Goal: Task Accomplishment & Management: Complete application form

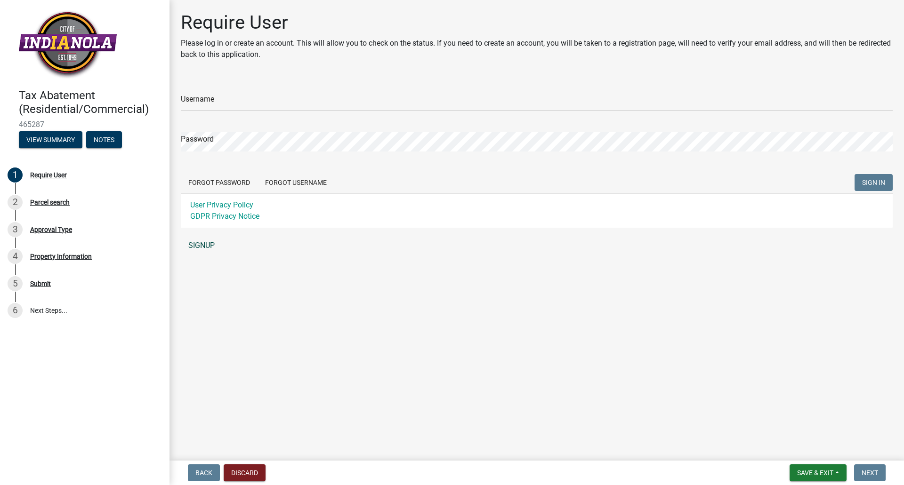
click at [207, 243] on link "SIGNUP" at bounding box center [537, 245] width 712 height 19
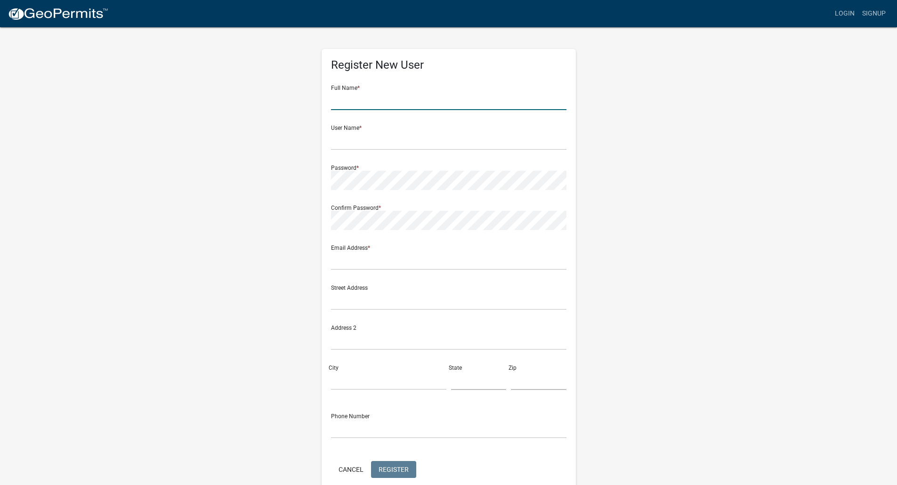
click at [357, 102] on input "text" at bounding box center [448, 100] width 235 height 19
type input "[PERSON_NAME]"
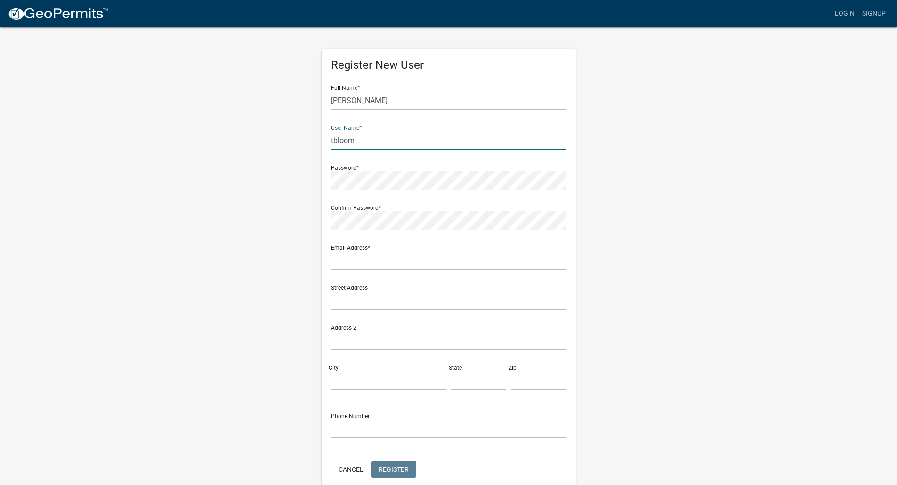
type input "tbloom"
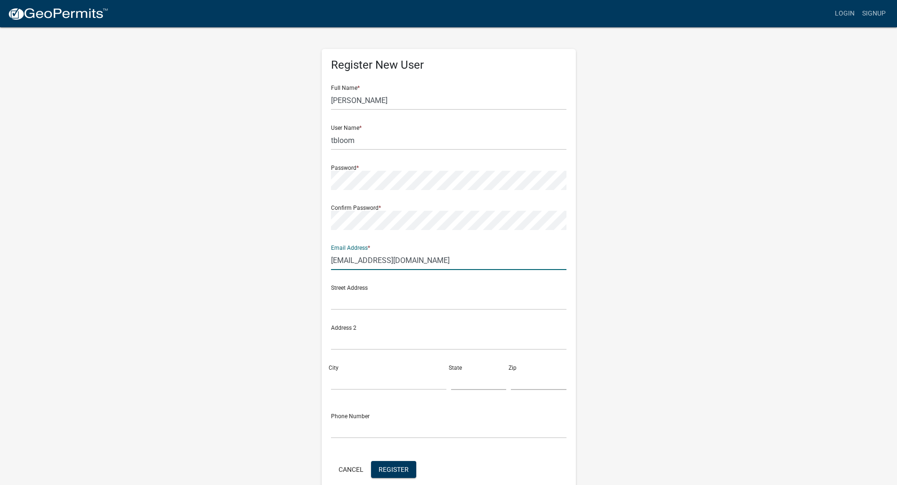
type input "[EMAIL_ADDRESS][DOMAIN_NAME]"
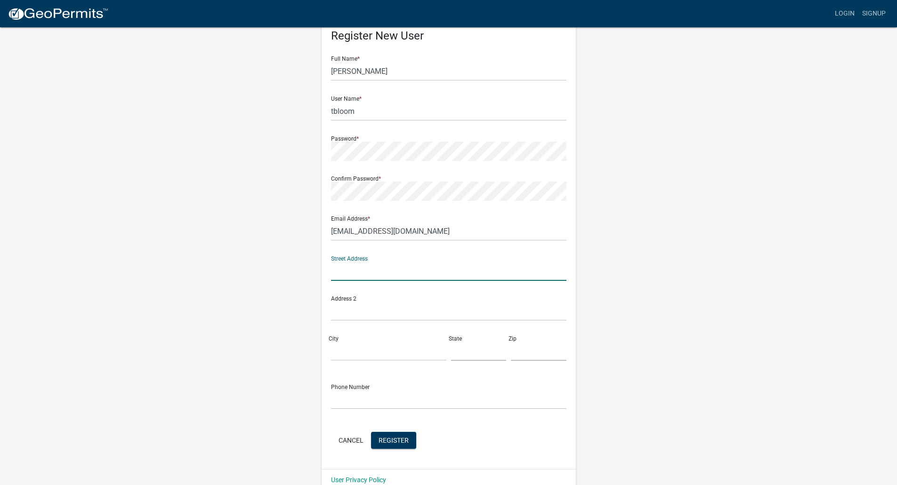
scroll to position [45, 0]
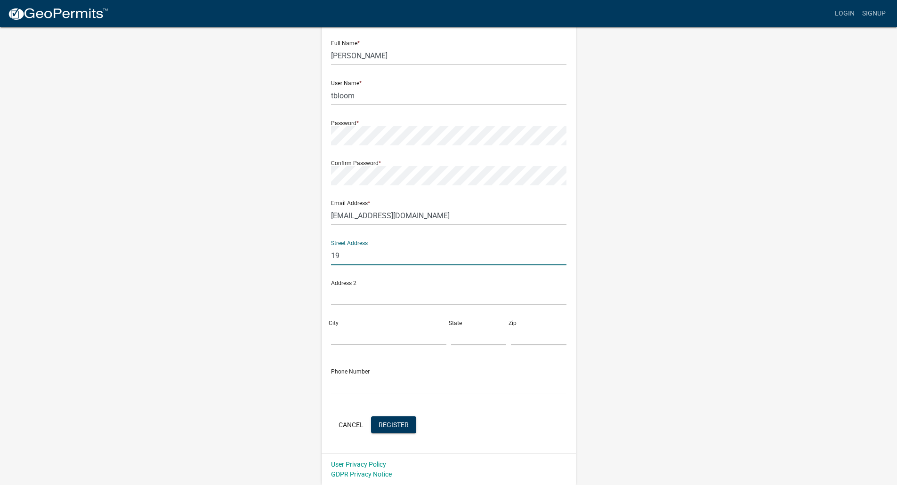
type input "1"
type input "[STREET_ADDRESS]"
type input "Indianola"
type input "IA"
type input "50125"
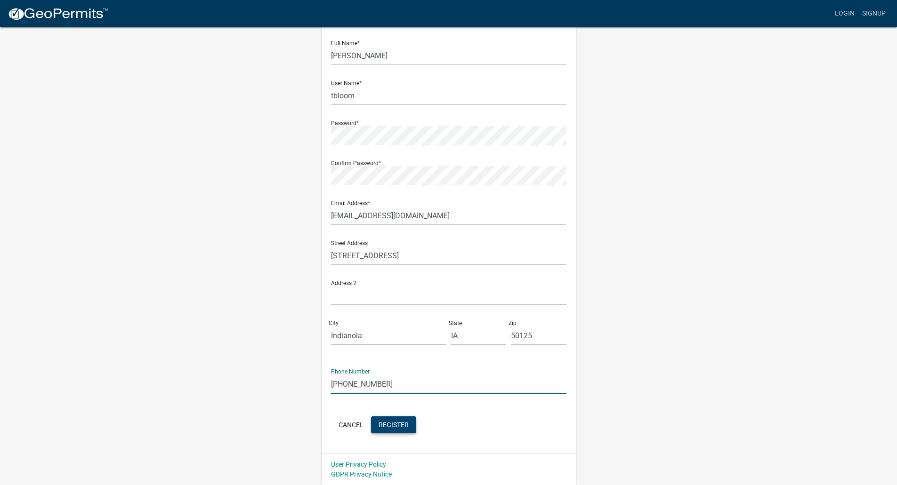
type input "[PHONE_NUMBER]"
click at [397, 422] on span "Register" at bounding box center [394, 425] width 30 height 8
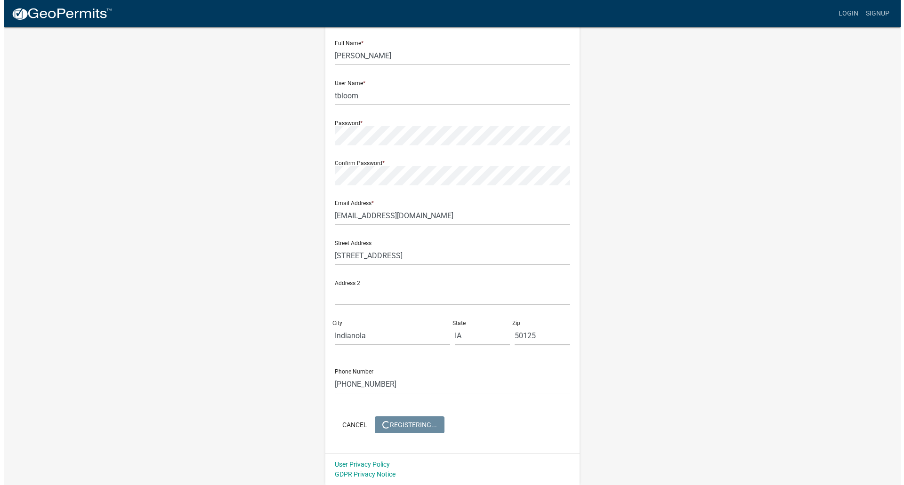
scroll to position [0, 0]
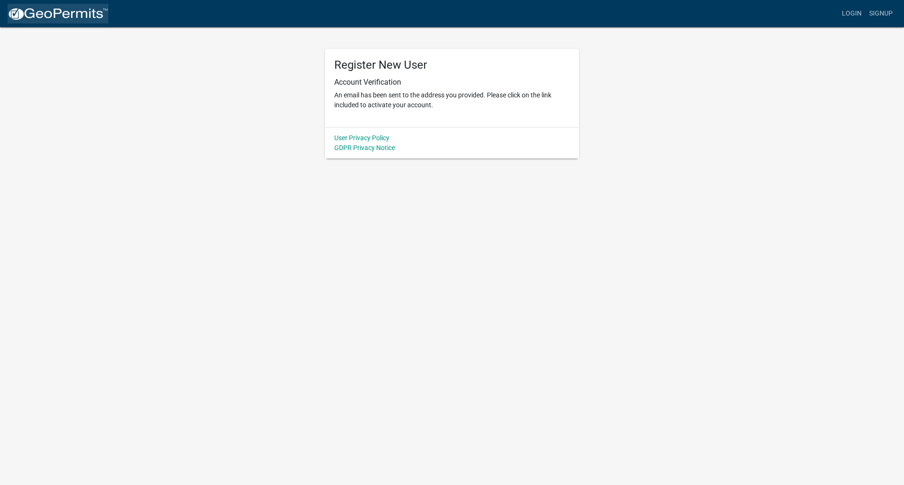
click at [78, 14] on img at bounding box center [58, 14] width 101 height 14
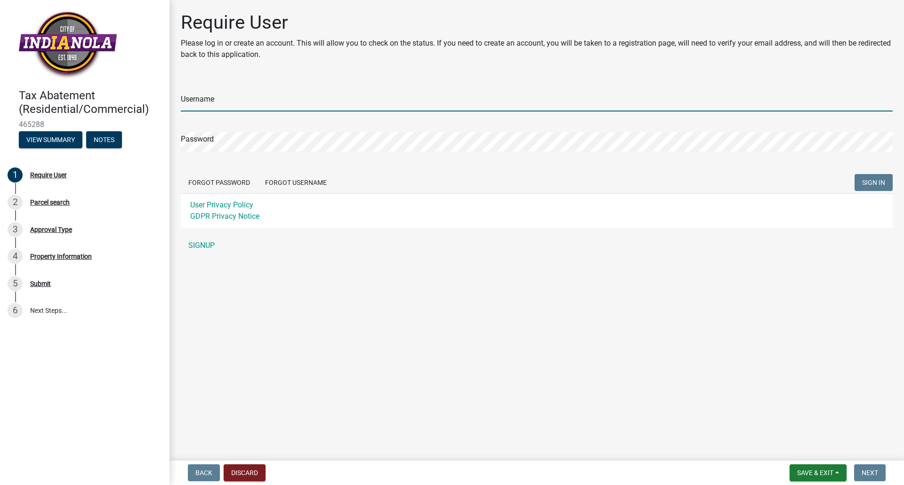
click at [235, 96] on input "Username" at bounding box center [537, 101] width 712 height 19
type input "tbloom"
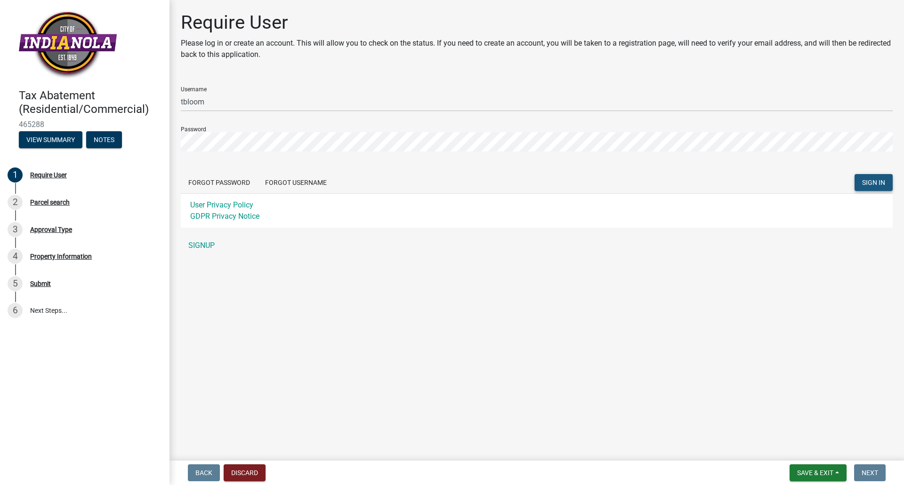
click at [871, 185] on span "SIGN IN" at bounding box center [873, 183] width 23 height 8
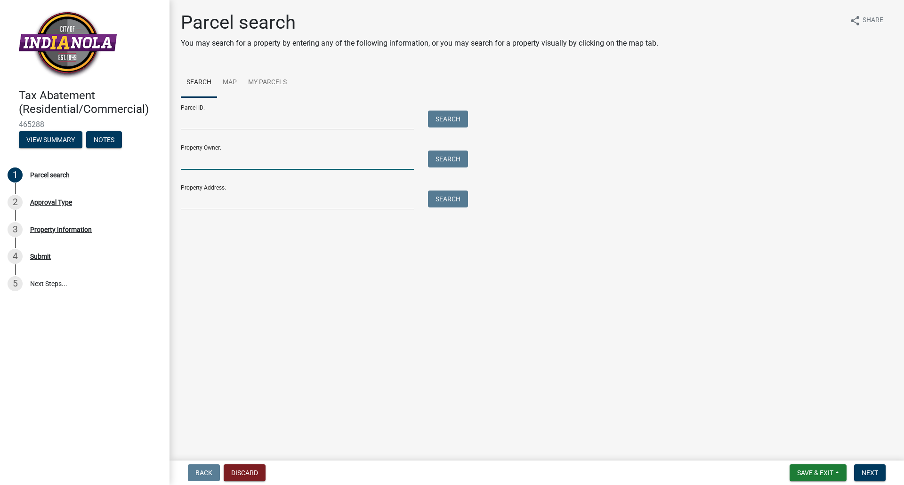
click at [230, 161] on input "Property Owner:" at bounding box center [297, 160] width 233 height 19
click at [211, 124] on input "Parcel ID:" at bounding box center [297, 120] width 233 height 19
click at [303, 119] on input "Parcel ID:" at bounding box center [297, 120] width 233 height 19
click at [235, 80] on link "Map" at bounding box center [229, 83] width 25 height 30
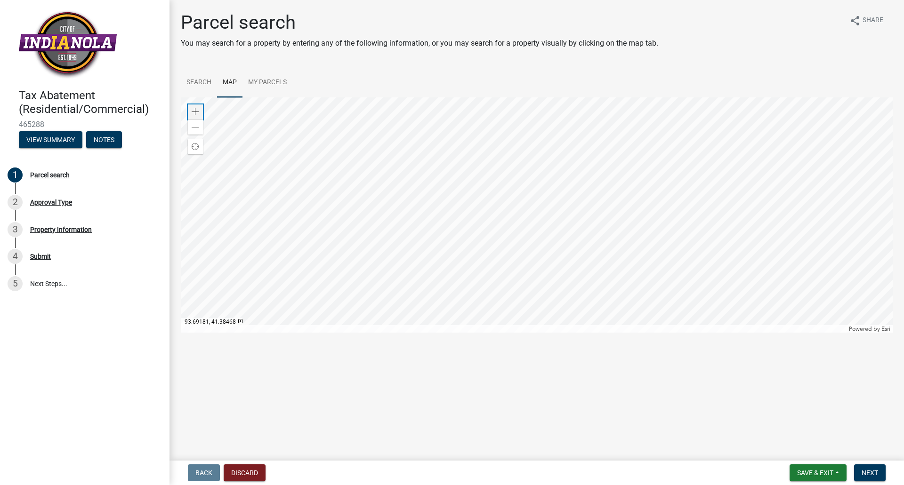
click at [194, 114] on span at bounding box center [196, 112] width 8 height 8
click at [657, 220] on div at bounding box center [537, 214] width 712 height 235
click at [647, 248] on div at bounding box center [537, 214] width 712 height 235
click at [197, 113] on span at bounding box center [196, 112] width 8 height 8
click at [608, 195] on div at bounding box center [537, 214] width 712 height 235
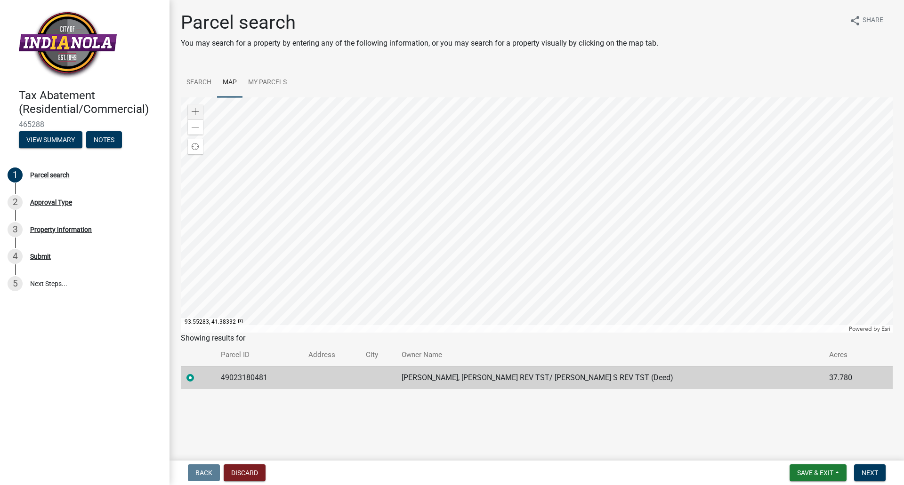
click at [583, 262] on div at bounding box center [537, 214] width 712 height 235
click at [629, 145] on div at bounding box center [537, 214] width 712 height 235
click at [659, 170] on div at bounding box center [537, 214] width 712 height 235
click at [582, 152] on div at bounding box center [537, 214] width 712 height 235
click at [584, 278] on div at bounding box center [537, 214] width 712 height 235
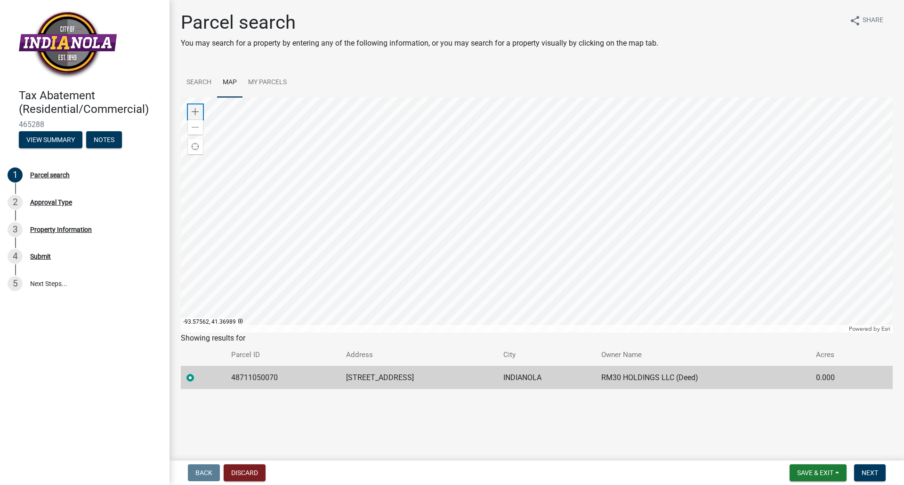
click at [196, 113] on span at bounding box center [196, 112] width 8 height 8
click at [689, 262] on div at bounding box center [537, 214] width 712 height 235
click at [869, 475] on span "Next" at bounding box center [870, 473] width 16 height 8
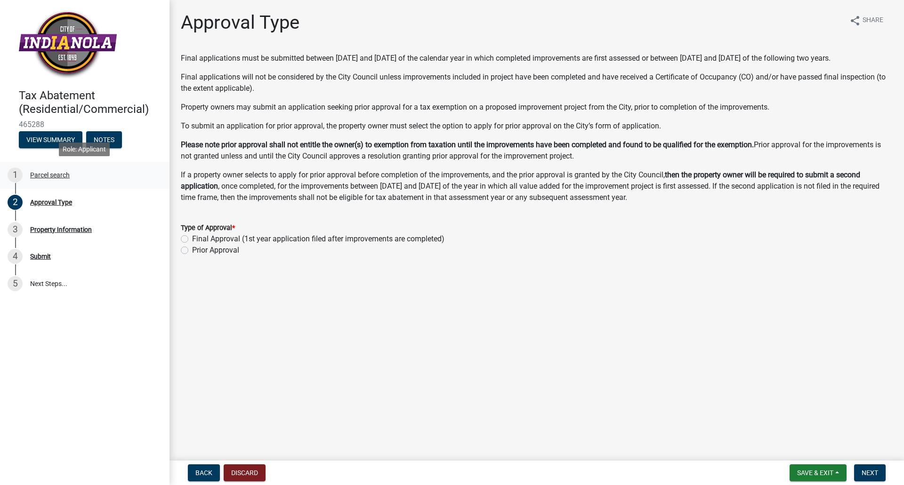
click at [49, 177] on div "Parcel search" at bounding box center [50, 175] width 40 height 7
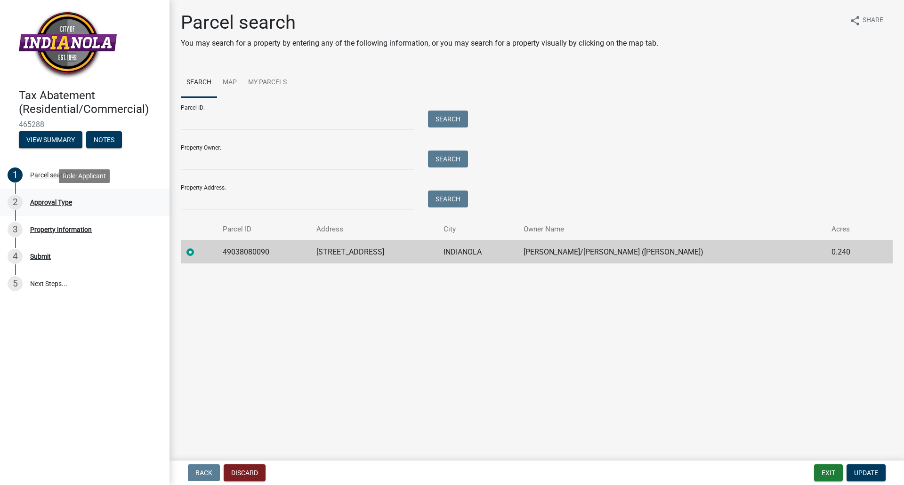
click at [56, 202] on div "Approval Type" at bounding box center [51, 202] width 42 height 7
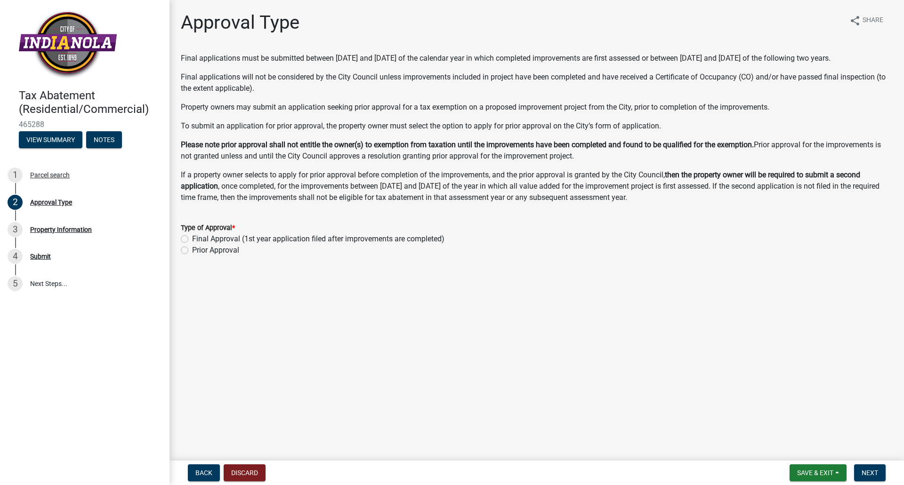
click at [192, 256] on label "Prior Approval" at bounding box center [215, 250] width 47 height 11
click at [192, 251] on input "Prior Approval" at bounding box center [195, 248] width 6 height 6
radio input "true"
click at [871, 468] on button "Next" at bounding box center [870, 473] width 32 height 17
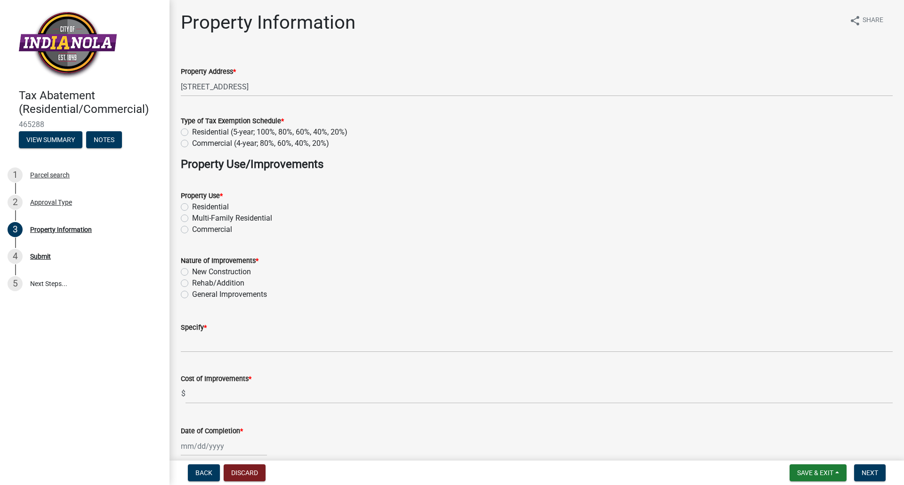
click at [192, 135] on label "Residential (5-year; 100%, 80%, 60%, 40%, 20%)" at bounding box center [269, 132] width 155 height 11
click at [192, 133] on input "Residential (5-year; 100%, 80%, 60%, 40%, 20%)" at bounding box center [195, 130] width 6 height 6
radio input "true"
click at [192, 207] on label "Residential" at bounding box center [210, 207] width 37 height 11
click at [192, 207] on input "Residential" at bounding box center [195, 205] width 6 height 6
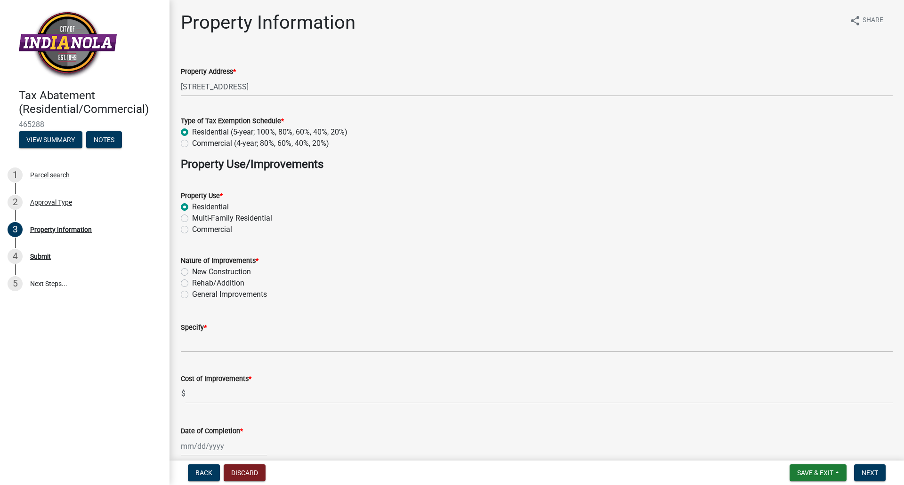
radio input "true"
click at [192, 273] on label "New Construction" at bounding box center [221, 272] width 59 height 11
click at [192, 273] on input "New Construction" at bounding box center [195, 270] width 6 height 6
radio input "true"
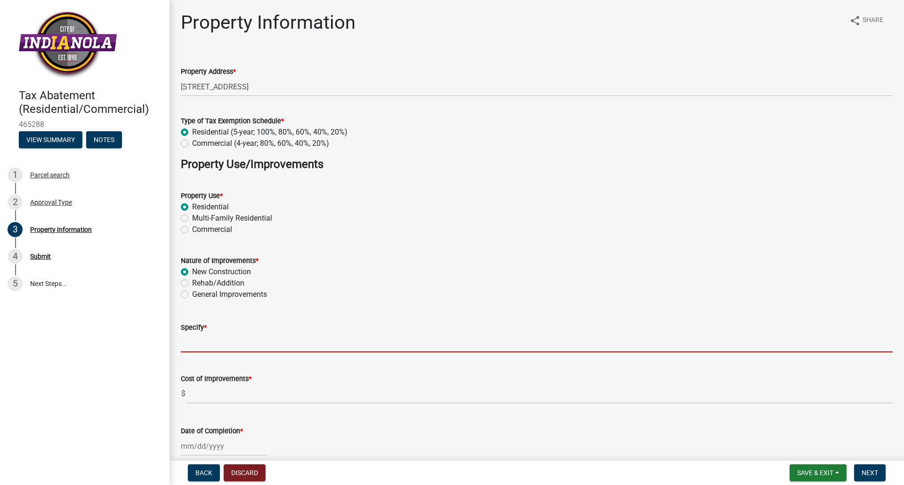
click at [220, 343] on input "Specify *" at bounding box center [537, 342] width 712 height 19
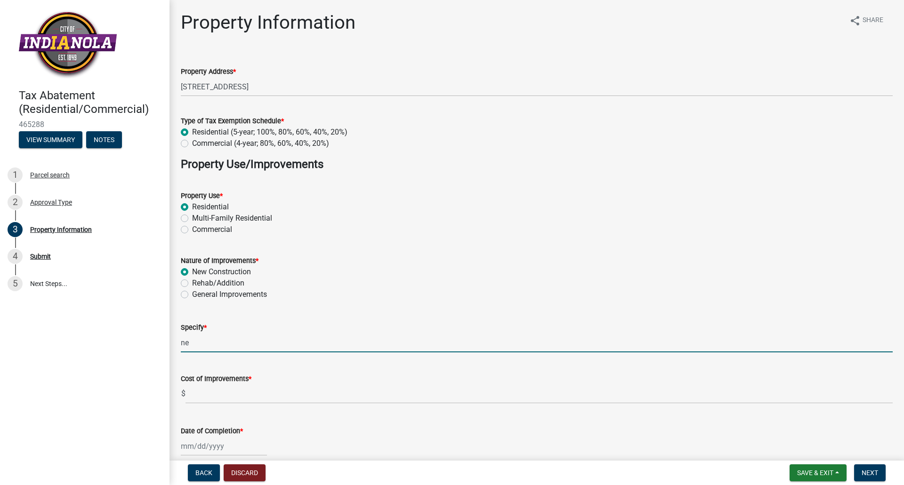
type input "n"
type input "new home construction"
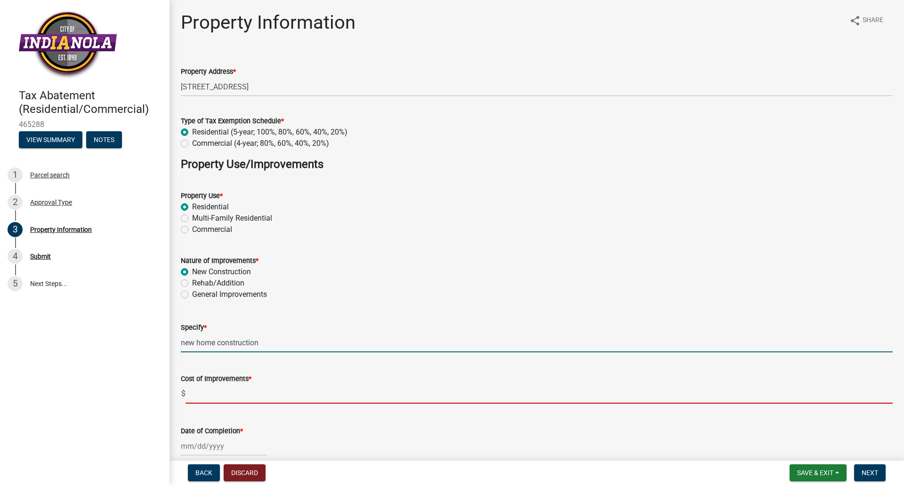
drag, startPoint x: 193, startPoint y: 396, endPoint x: 265, endPoint y: 410, distance: 73.4
click at [193, 396] on input "text" at bounding box center [539, 394] width 707 height 19
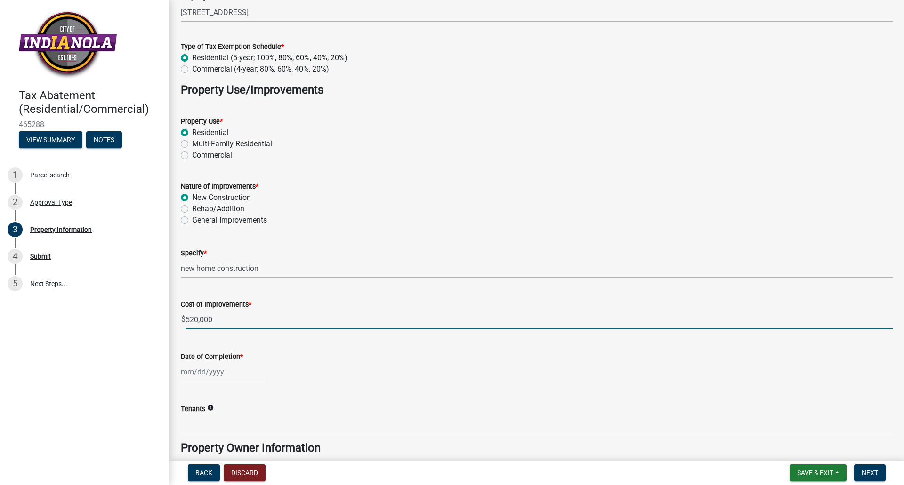
scroll to position [94, 0]
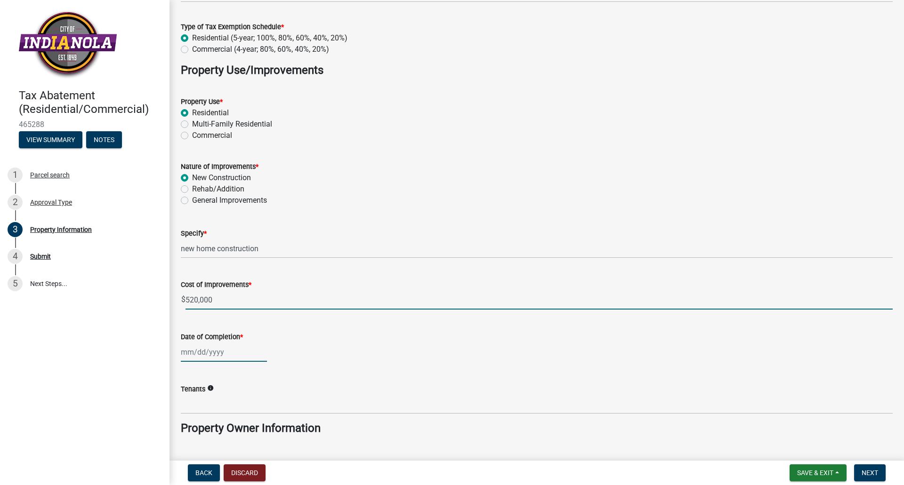
type input "520000"
click at [188, 353] on div at bounding box center [224, 352] width 86 height 19
select select "8"
select select "2025"
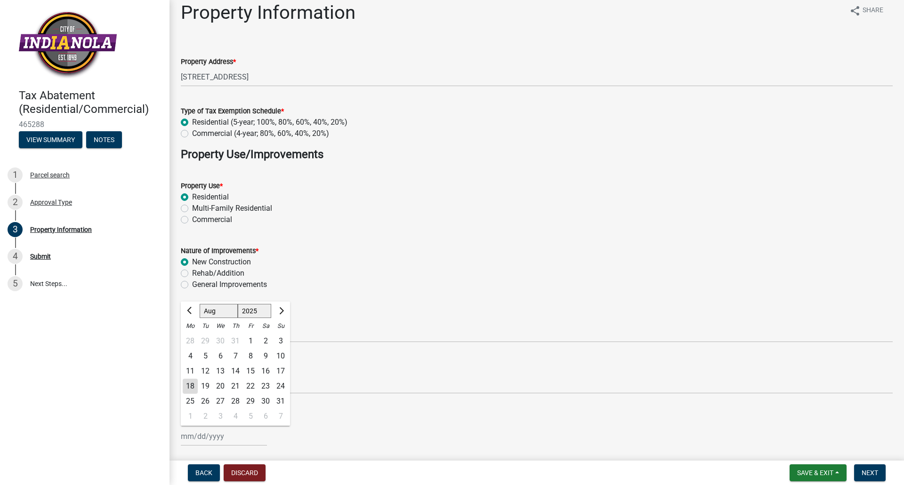
scroll to position [0, 0]
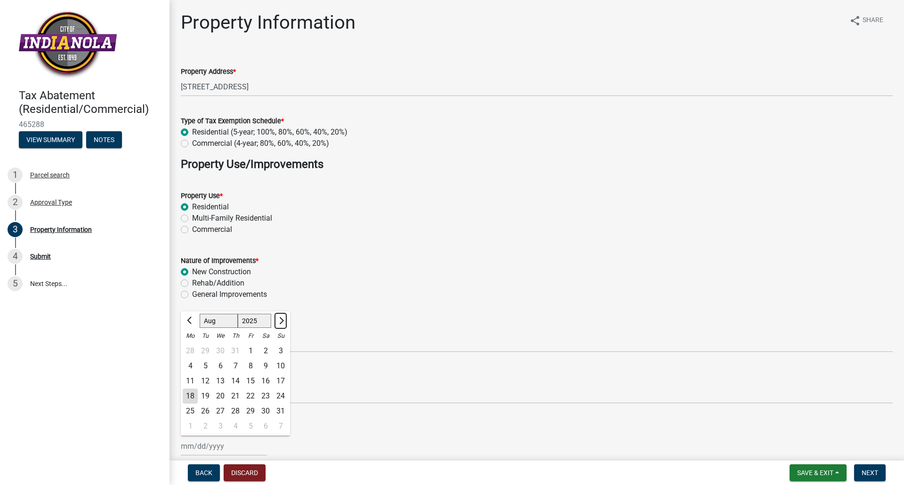
click at [281, 322] on span "Next month" at bounding box center [280, 320] width 7 height 7
select select "10"
click at [206, 378] on div "14" at bounding box center [205, 381] width 15 height 15
type input "10/14/2025"
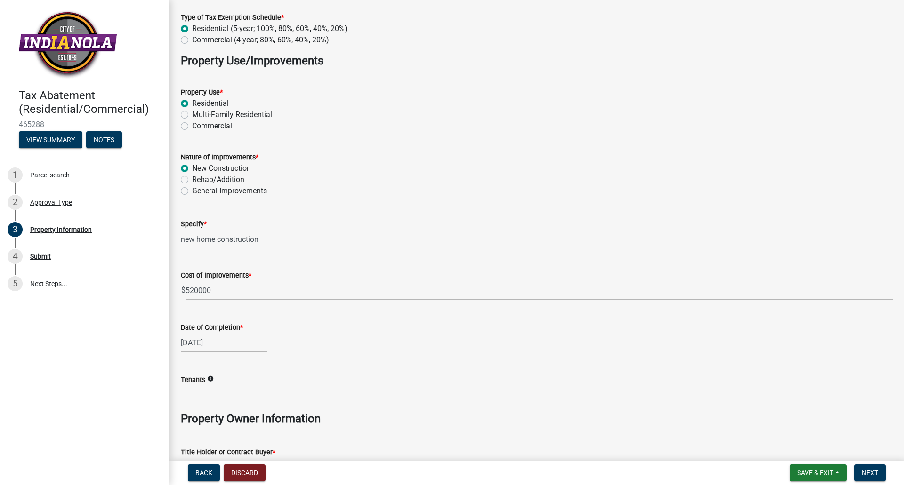
scroll to position [141, 0]
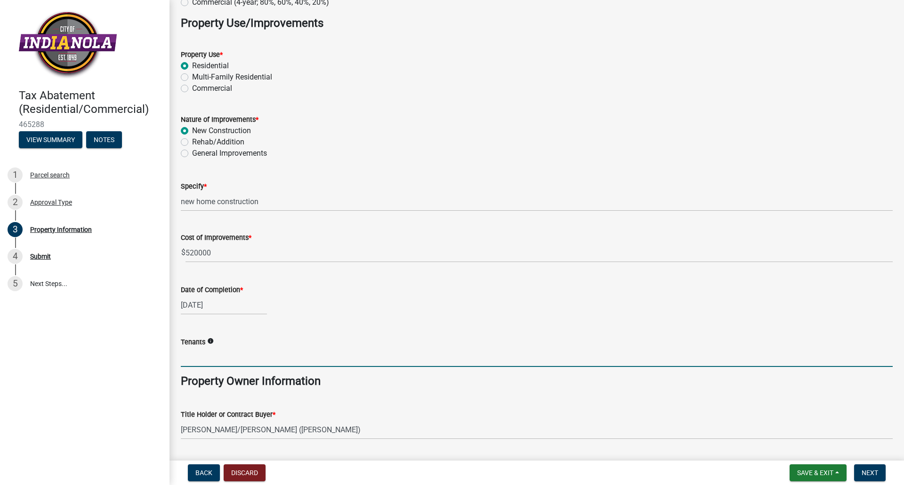
click at [268, 364] on input "Tenants" at bounding box center [537, 357] width 712 height 19
click at [211, 339] on icon "info" at bounding box center [210, 341] width 7 height 7
click at [190, 356] on input "Tenants" at bounding box center [537, 357] width 712 height 19
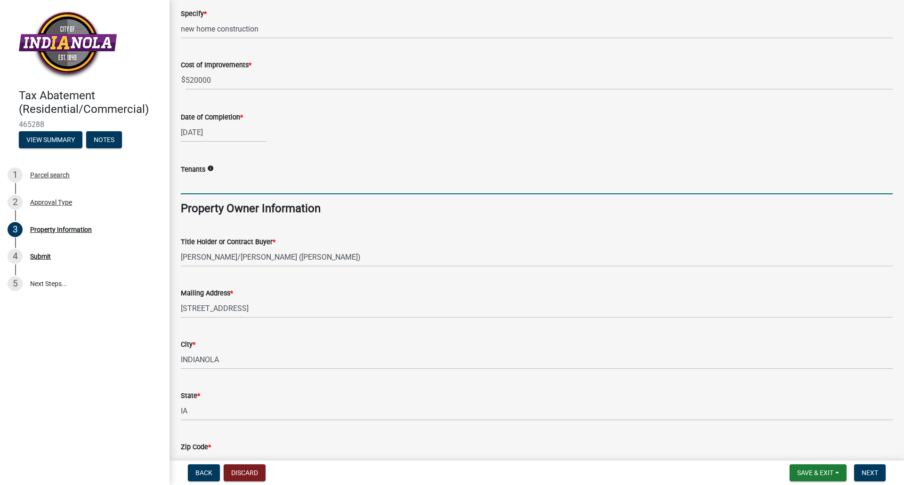
scroll to position [377, 0]
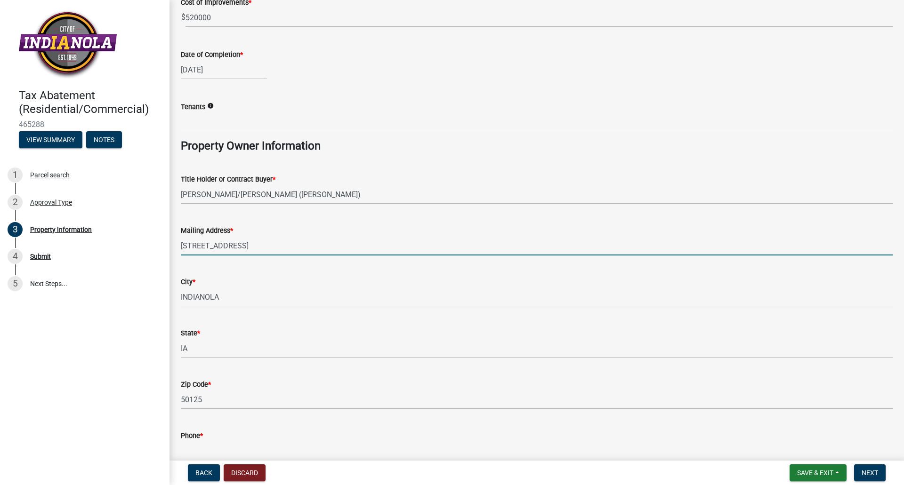
drag, startPoint x: 275, startPoint y: 248, endPoint x: 178, endPoint y: 247, distance: 97.9
click at [178, 247] on div "Mailing Address * 1901 E BOSTON AVE" at bounding box center [537, 234] width 726 height 44
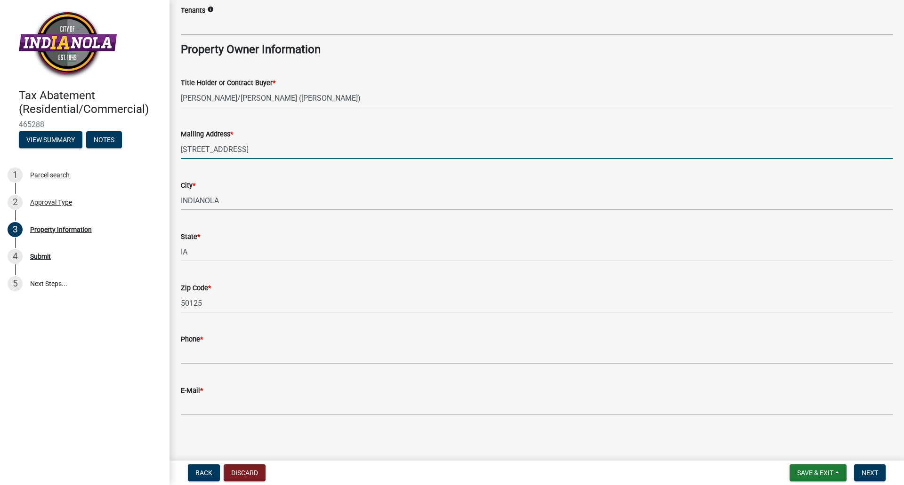
scroll to position [476, 0]
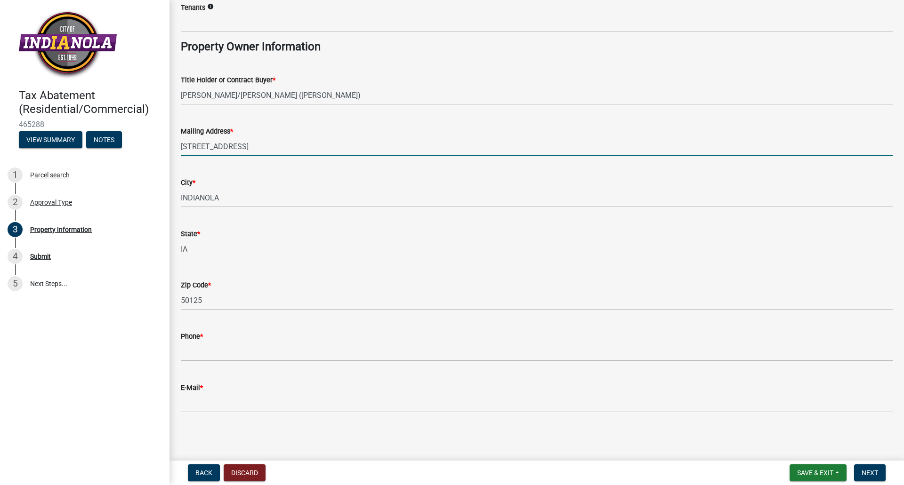
type input "[STREET_ADDRESS]"
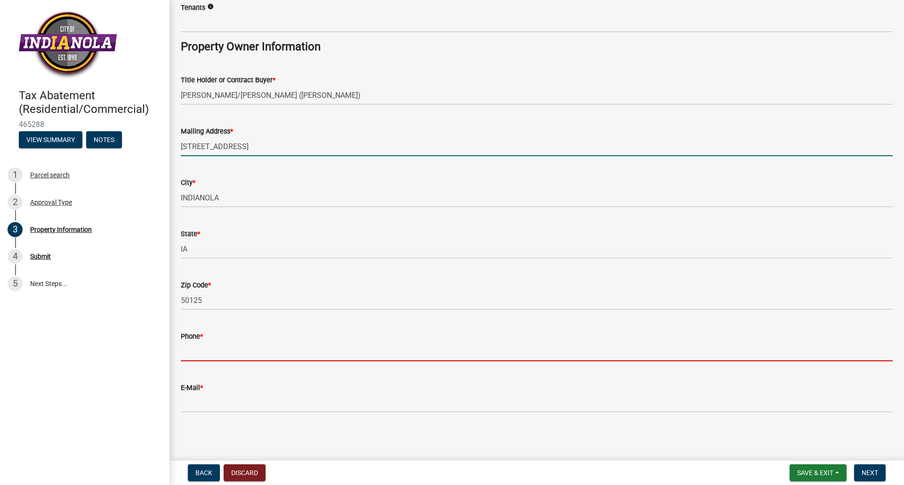
click at [213, 356] on input "Phone *" at bounding box center [537, 351] width 712 height 19
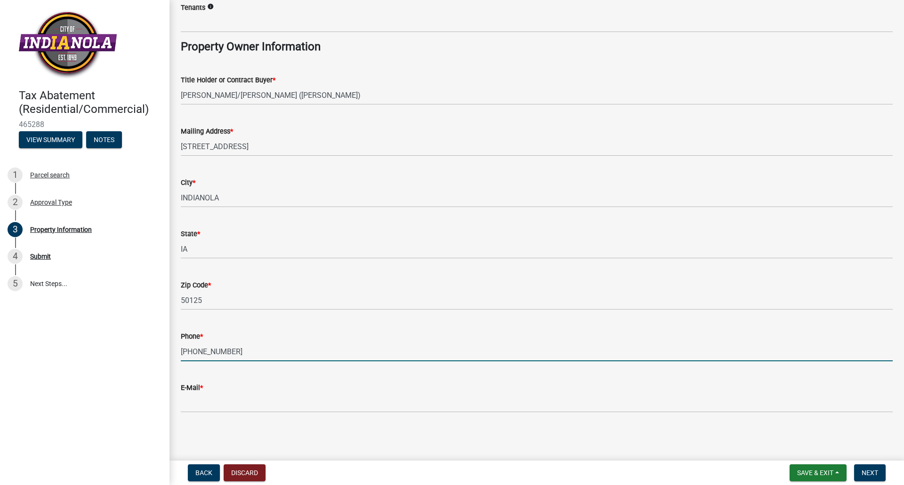
type input "[PHONE_NUMBER]"
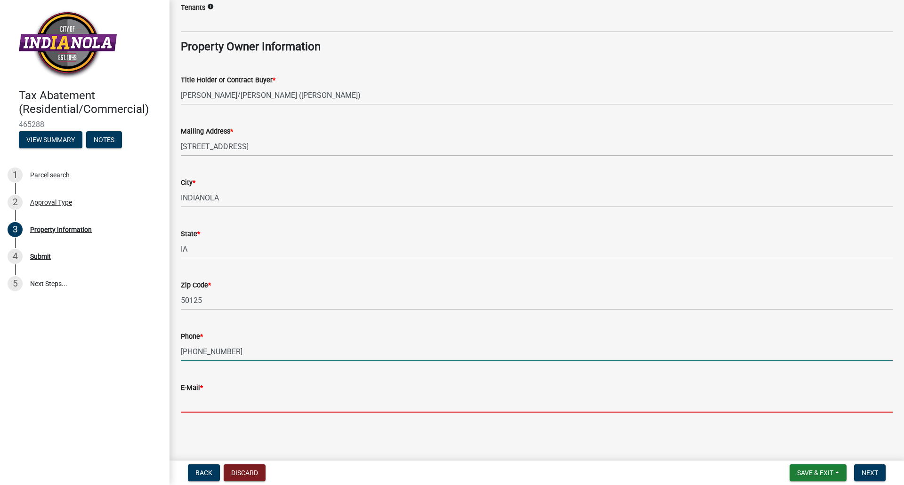
click at [228, 400] on input "E-Mail *" at bounding box center [537, 403] width 712 height 19
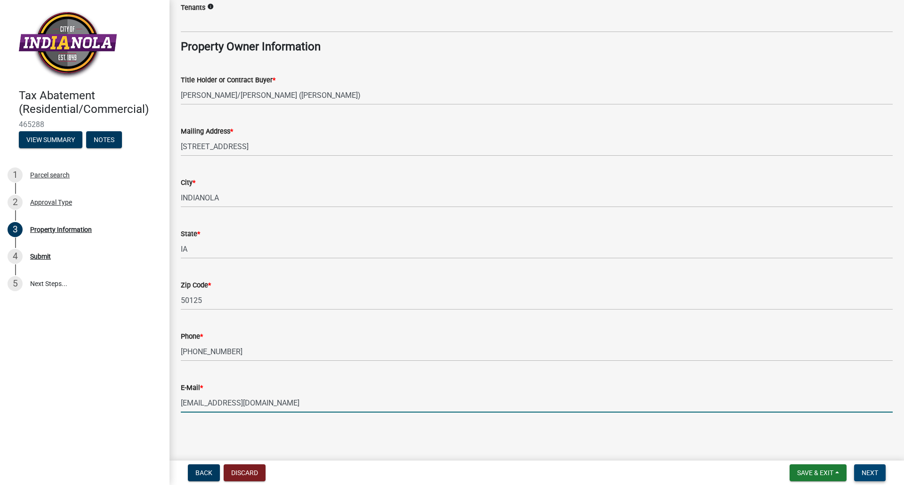
type input "[EMAIL_ADDRESS][DOMAIN_NAME]"
click at [875, 473] on span "Next" at bounding box center [870, 473] width 16 height 8
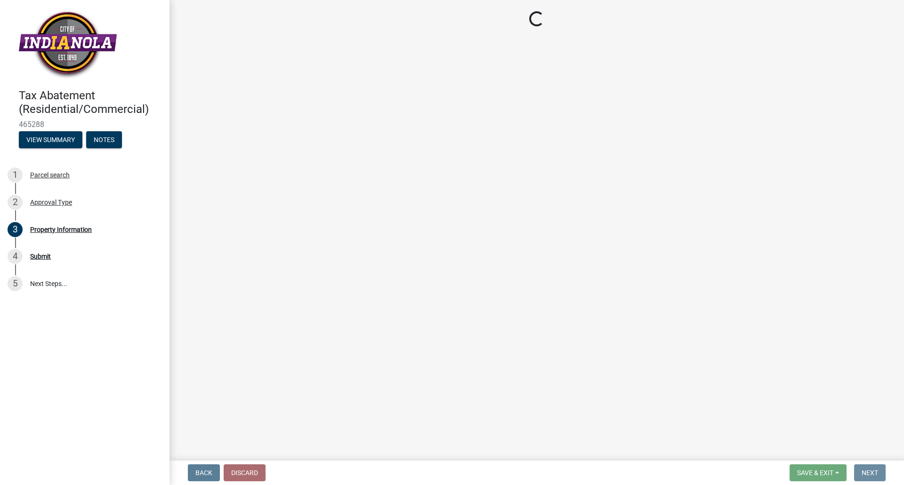
scroll to position [0, 0]
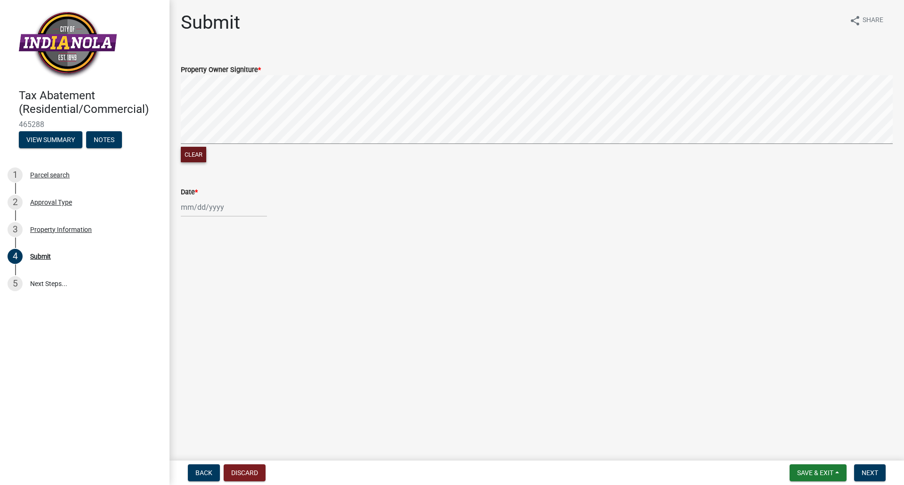
click at [200, 154] on button "Clear" at bounding box center [193, 155] width 25 height 16
click at [201, 154] on button "Clear" at bounding box center [193, 155] width 25 height 16
select select "8"
select select "2025"
click at [196, 207] on div "Jan Feb Mar Apr May Jun Jul Aug Sep Oct Nov Dec 1525 1526 1527 1528 1529 1530 1…" at bounding box center [224, 207] width 86 height 19
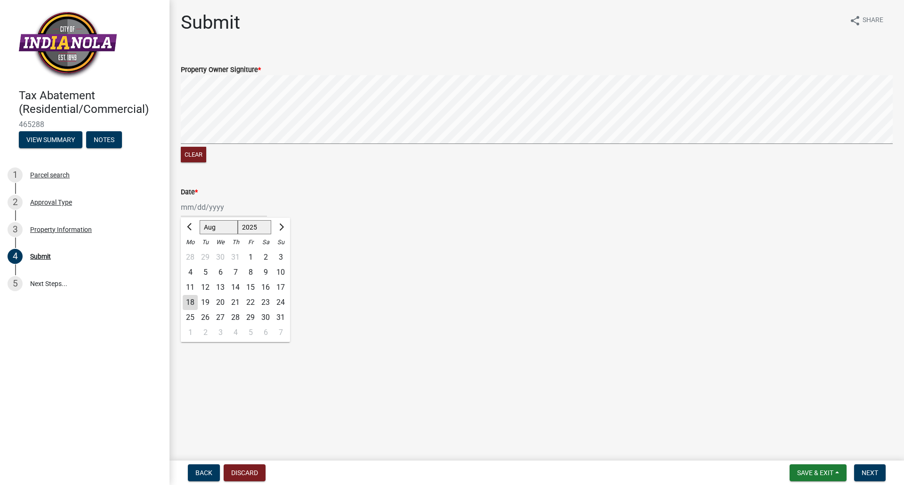
click at [192, 302] on div "18" at bounding box center [190, 302] width 15 height 15
type input "08/18/2025"
click at [865, 470] on span "Next" at bounding box center [870, 473] width 16 height 8
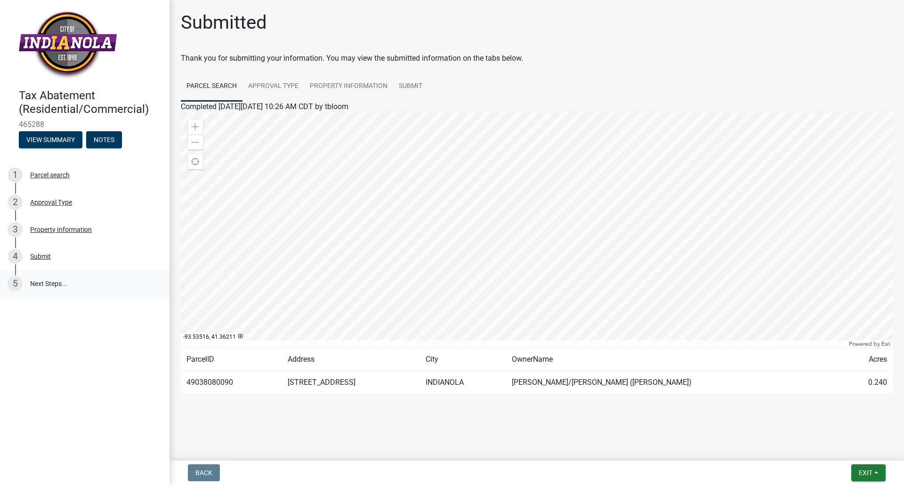
click at [55, 283] on link "5 Next Steps..." at bounding box center [85, 283] width 170 height 27
click at [65, 139] on button "View Summary" at bounding box center [51, 139] width 64 height 17
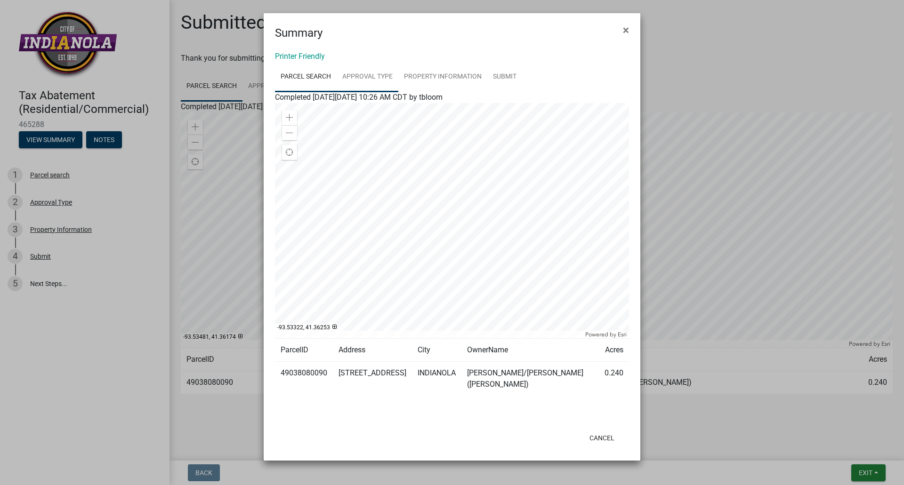
click at [361, 73] on link "Approval Type" at bounding box center [368, 77] width 62 height 30
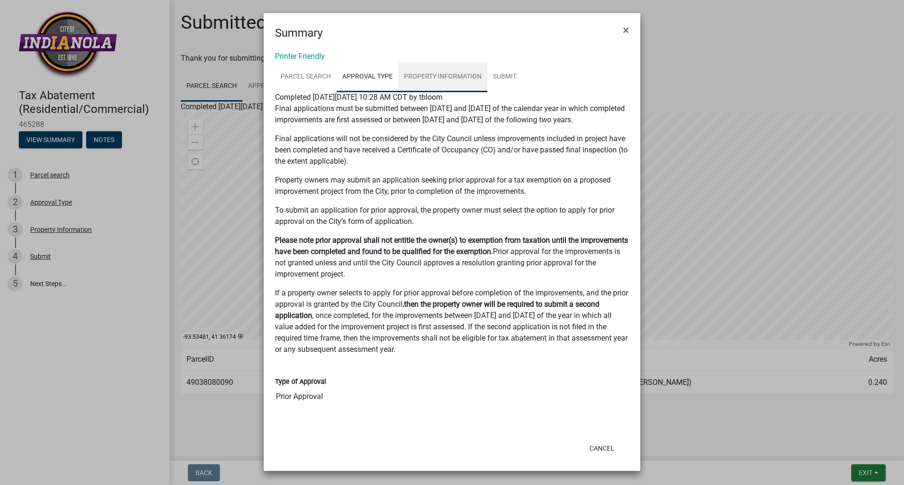
click at [428, 80] on link "Property Information" at bounding box center [442, 77] width 89 height 30
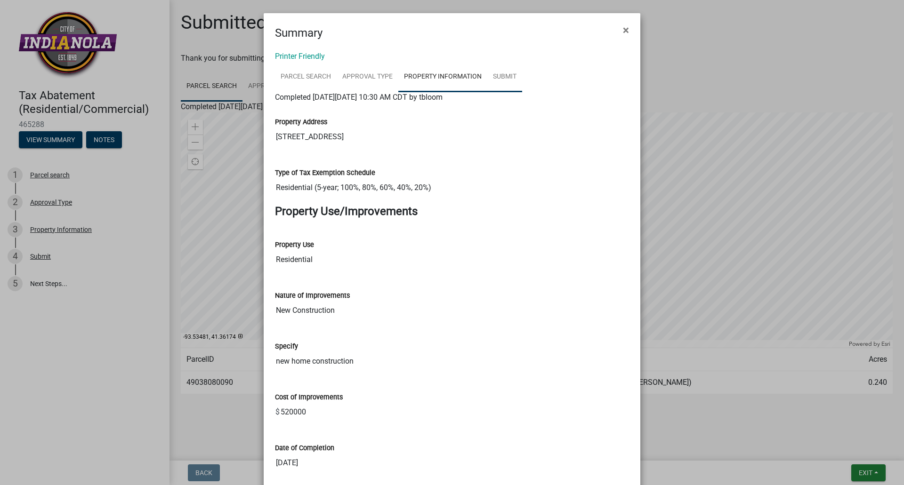
click at [509, 79] on link "Submit" at bounding box center [504, 77] width 35 height 30
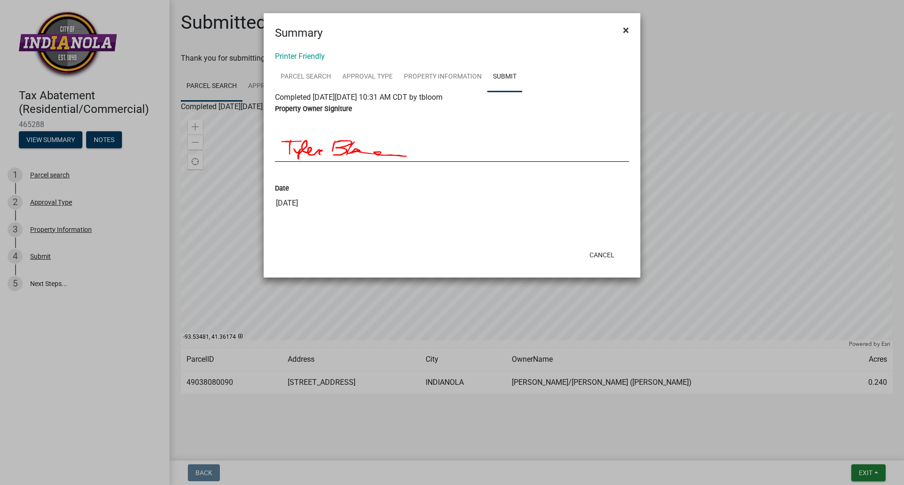
click at [629, 27] on span "×" at bounding box center [626, 30] width 6 height 13
